Goal: Contribute content: Add original content to the website for others to see

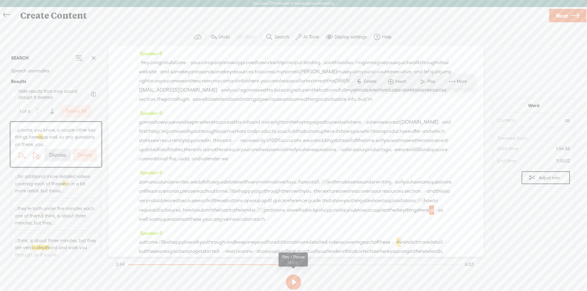
scroll to position [142, 0]
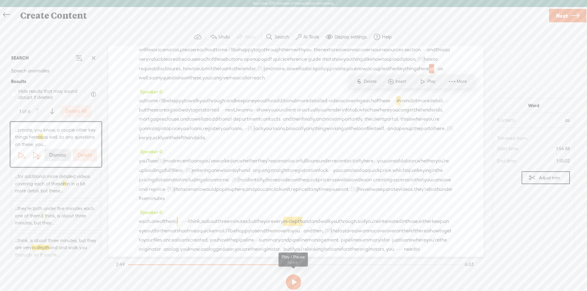
click at [290, 281] on button at bounding box center [293, 282] width 15 height 15
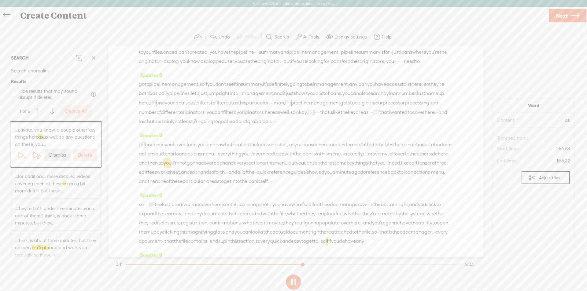
scroll to position [332, 0]
click at [296, 281] on button at bounding box center [293, 282] width 15 height 15
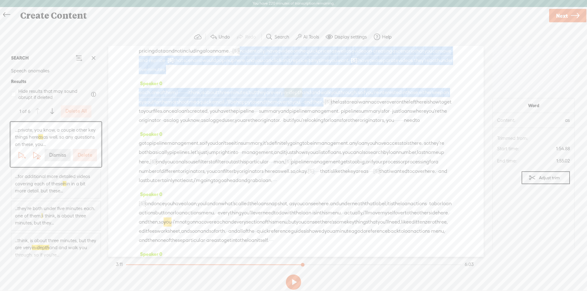
drag, startPoint x: 164, startPoint y: 158, endPoint x: 410, endPoint y: 88, distance: 255.4
click at [410, 88] on div "Speaker 0 · · hey. congratulations. · · · your company is now approved to work …" at bounding box center [295, 151] width 375 height 211
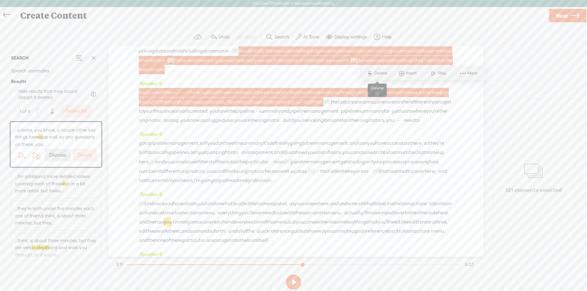
click at [379, 72] on span "Delete" at bounding box center [381, 73] width 14 height 6
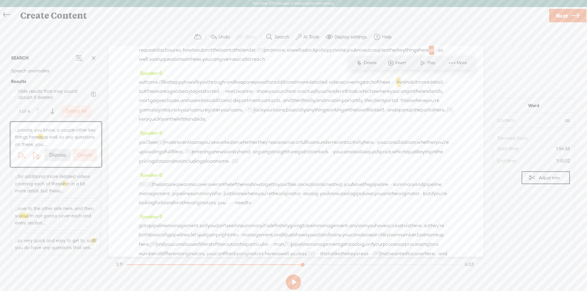
scroll to position [160, 0]
click at [175, 166] on span "and" at bounding box center [170, 161] width 9 height 9
click at [339, 184] on span "Play" at bounding box center [341, 184] width 9 height 6
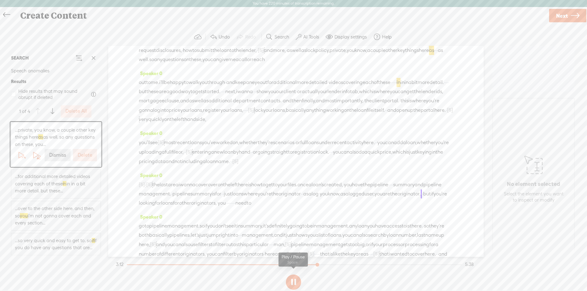
click at [295, 282] on button at bounding box center [293, 282] width 15 height 15
click at [232, 199] on span "just" at bounding box center [228, 194] width 8 height 9
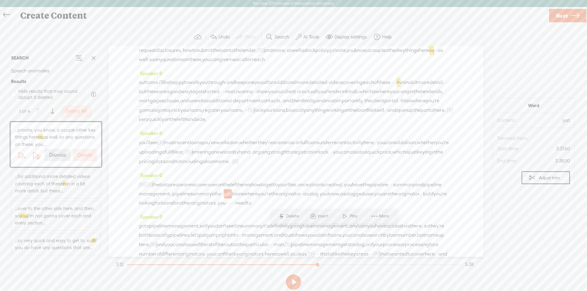
click at [291, 217] on span "Delete" at bounding box center [293, 216] width 14 height 6
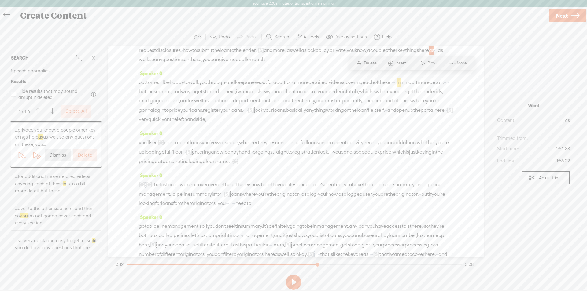
click at [396, 199] on span "originator." at bounding box center [407, 194] width 23 height 9
drag, startPoint x: 268, startPoint y: 241, endPoint x: 425, endPoint y: 235, distance: 157.2
click at [425, 208] on div "[S] incidentally, i have a video on the quick pricer as well as a video on · cr…" at bounding box center [296, 194] width 314 height 28
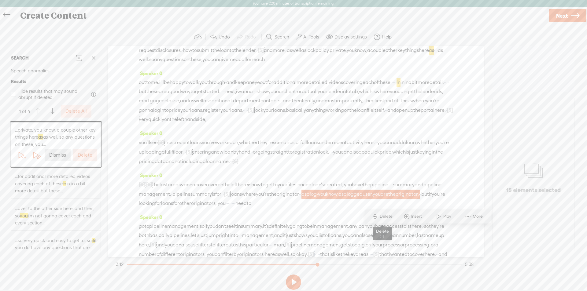
click at [381, 215] on span "Delete" at bounding box center [387, 217] width 14 height 6
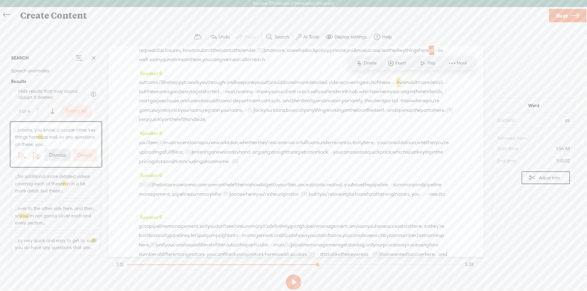
click at [212, 199] on span "summary" at bounding box center [200, 194] width 21 height 9
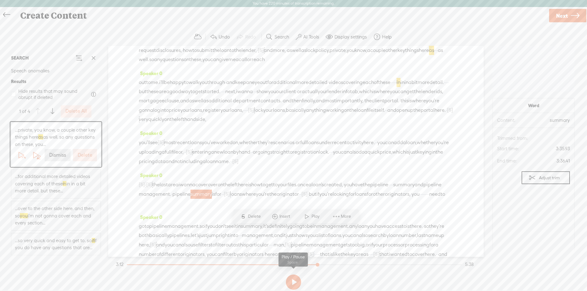
click at [292, 281] on button at bounding box center [293, 282] width 15 height 15
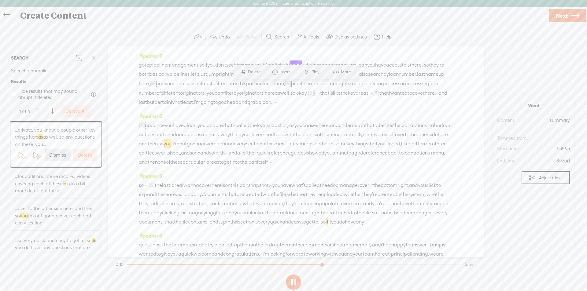
scroll to position [284, 0]
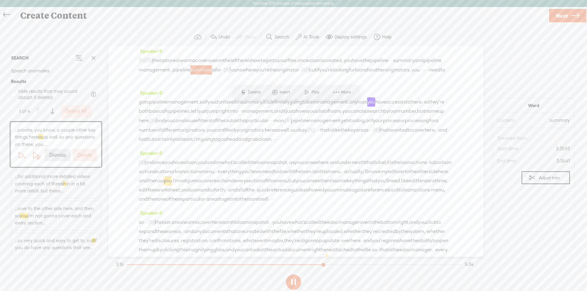
click at [171, 75] on span "management." at bounding box center [155, 69] width 32 height 9
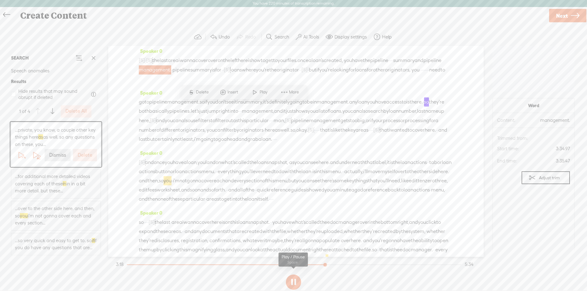
click at [294, 277] on button at bounding box center [293, 282] width 15 height 15
click at [261, 92] on span "Play" at bounding box center [264, 92] width 9 height 6
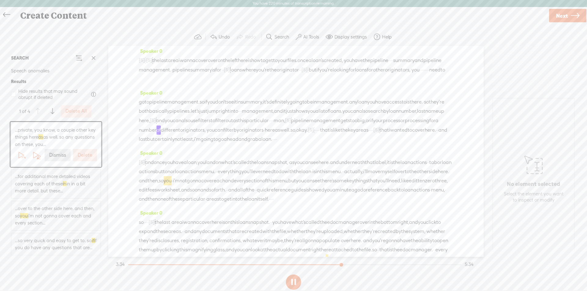
click at [296, 282] on button at bounding box center [293, 282] width 15 height 15
click at [274, 125] on span "man," at bounding box center [279, 120] width 11 height 9
click at [114, 152] on span "Delete" at bounding box center [111, 152] width 14 height 6
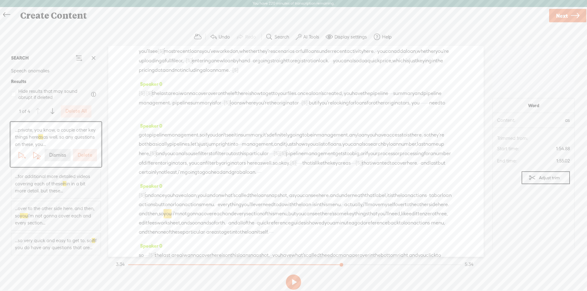
scroll to position [252, 0]
click at [286, 158] on span "pipeline" at bounding box center [295, 153] width 18 height 9
click at [297, 283] on button at bounding box center [293, 282] width 15 height 15
click at [294, 284] on button at bounding box center [293, 282] width 15 height 15
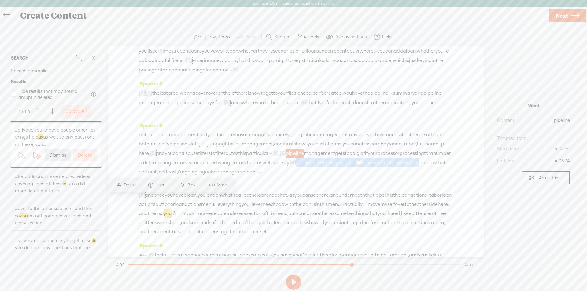
drag, startPoint x: 408, startPoint y: 210, endPoint x: 238, endPoint y: 211, distance: 170.0
click at [238, 177] on div "go to pipeline management. so if you don't see it in summary, it's definitely g…" at bounding box center [296, 153] width 314 height 46
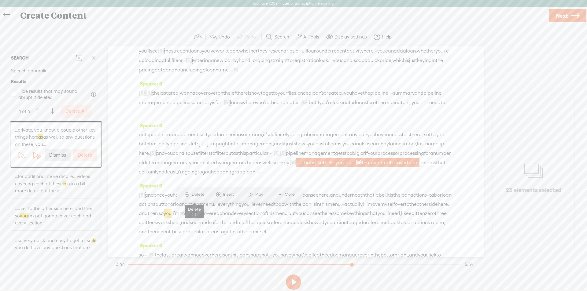
click at [194, 196] on span "Delete" at bounding box center [199, 195] width 14 height 6
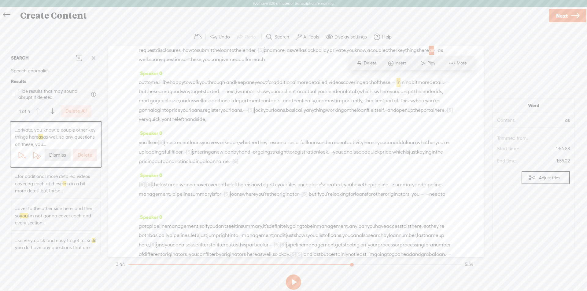
scroll to position [221, 0]
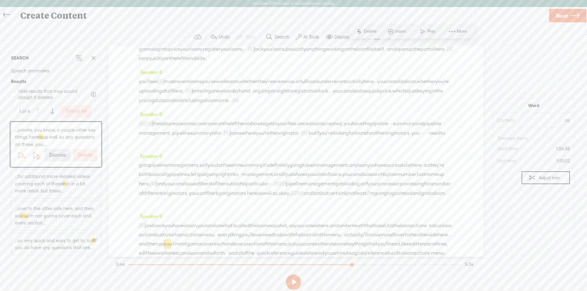
click at [262, 198] on span "well." at bounding box center [267, 193] width 10 height 9
click at [216, 224] on span at bounding box center [212, 225] width 9 height 11
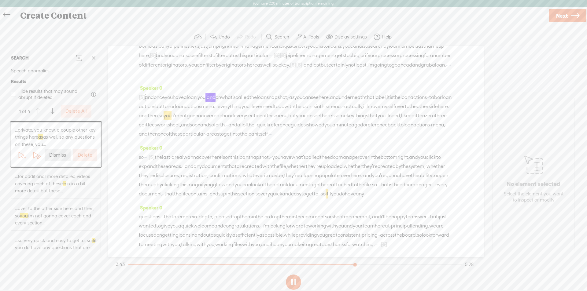
scroll to position [404, 0]
click at [296, 279] on button at bounding box center [293, 282] width 15 height 15
drag, startPoint x: 352, startPoint y: 106, endPoint x: 321, endPoint y: 106, distance: 31.5
click at [321, 106] on div "[S] · · and once you have a loan, you land on what's called the loan snapshot, …" at bounding box center [296, 116] width 314 height 46
click at [278, 93] on span "S" at bounding box center [273, 92] width 9 height 11
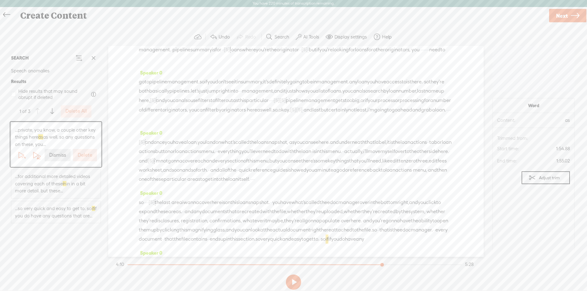
scroll to position [313, 0]
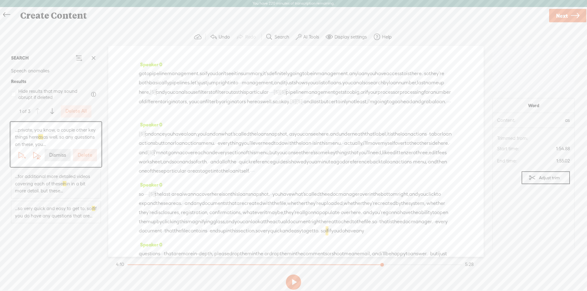
click at [185, 148] on span "loan" at bounding box center [180, 143] width 10 height 9
click at [289, 173] on span at bounding box center [285, 175] width 9 height 11
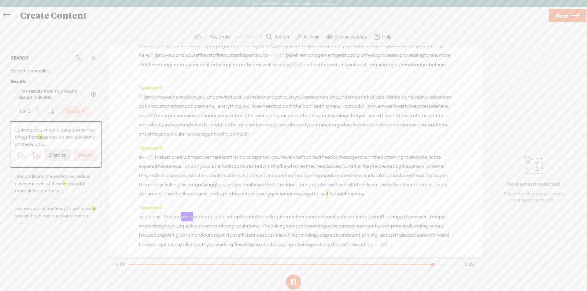
scroll to position [424, 0]
click at [310, 38] on label "AI Tools" at bounding box center [311, 37] width 16 height 6
click at [306, 157] on span at bounding box center [303, 157] width 11 height 4
click at [306, 173] on span at bounding box center [303, 173] width 11 height 4
click at [565, 17] on span "Next" at bounding box center [562, 16] width 12 height 16
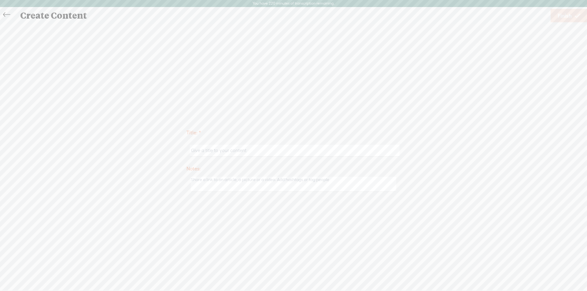
click at [200, 150] on input "text" at bounding box center [294, 151] width 209 height 12
click at [246, 152] on input "PL Onboarding New Client Overview" at bounding box center [294, 151] width 209 height 12
click at [224, 150] on input "PL Onboarding New Client Overview" at bounding box center [294, 151] width 209 height 12
click at [253, 153] on input "PL Onboarding For New Client Overview" at bounding box center [294, 151] width 209 height 12
click at [254, 151] on input "PL Onboarding For New Client Overview" at bounding box center [294, 151] width 209 height 12
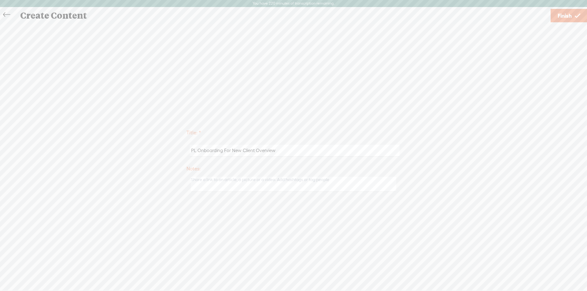
click at [255, 151] on input "PL Onboarding For New Client Overview" at bounding box center [294, 151] width 209 height 12
type input "PL Onboarding For New Clients Overview"
click at [228, 184] on textarea at bounding box center [293, 184] width 205 height 15
type textarea "Principle Lending Training video that outlines key website areas for new client…"
click at [566, 14] on span "Finish" at bounding box center [565, 16] width 14 height 16
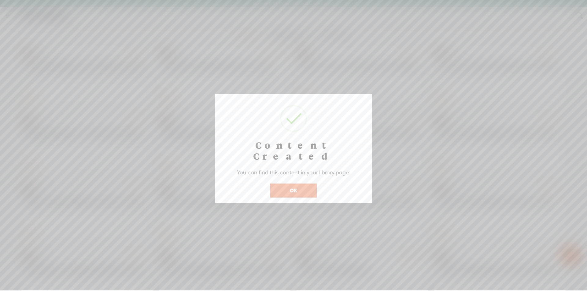
click at [298, 184] on button "OK" at bounding box center [293, 191] width 46 height 14
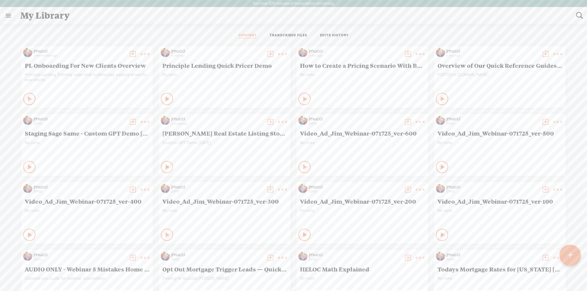
click at [30, 100] on div "Play Content Private" at bounding box center [87, 99] width 128 height 14
click at [27, 101] on icon at bounding box center [30, 99] width 6 height 6
click at [27, 98] on icon at bounding box center [30, 99] width 6 height 6
